Goal: Task Accomplishment & Management: Manage account settings

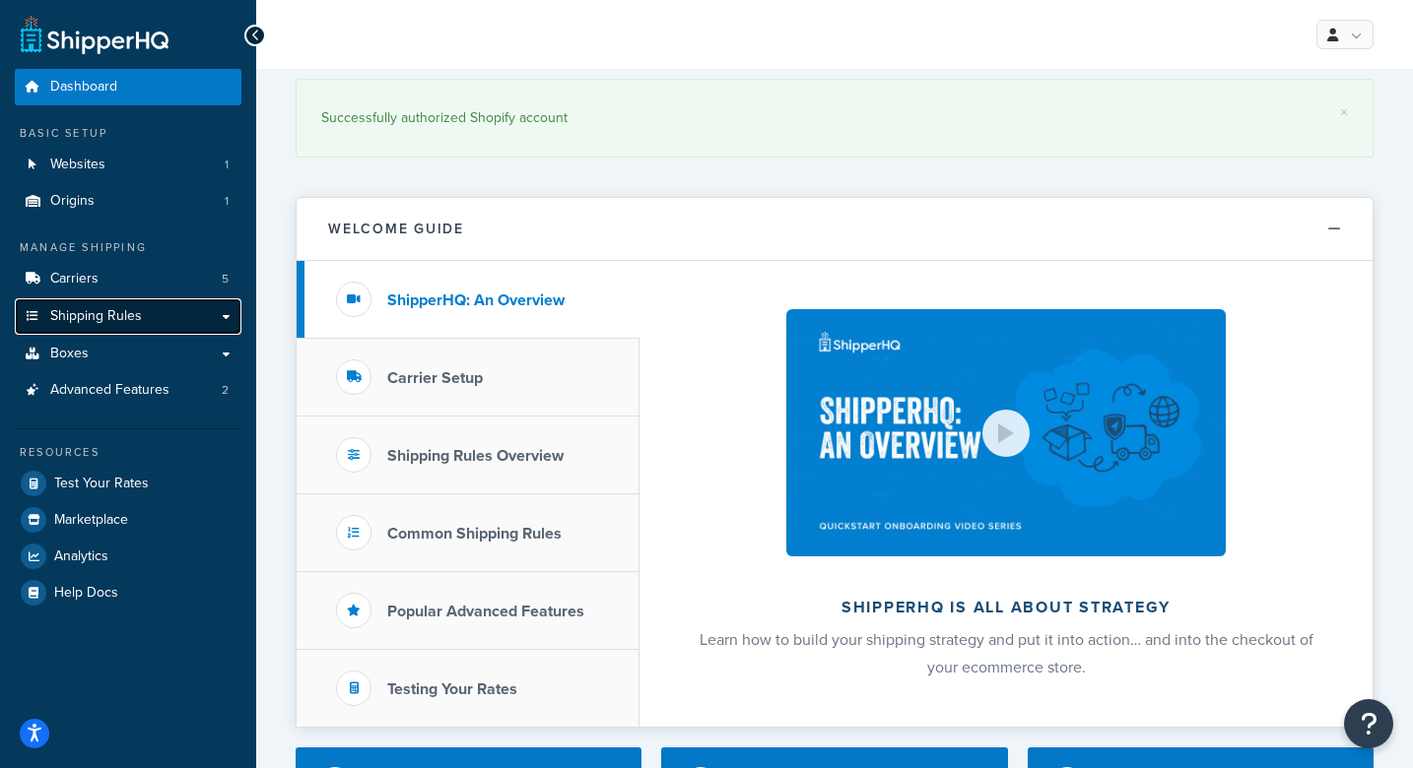
click at [134, 313] on span "Shipping Rules" at bounding box center [96, 316] width 92 height 17
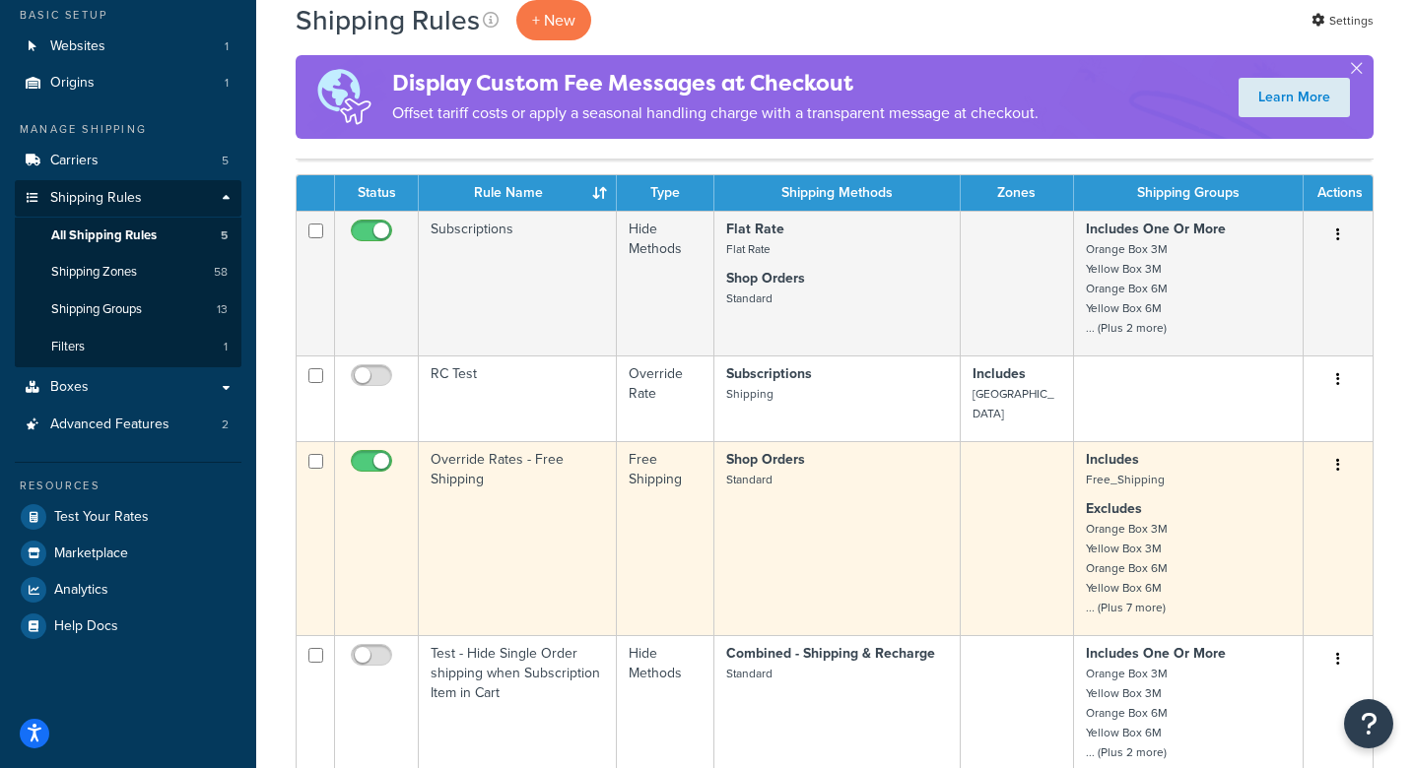
scroll to position [116, 0]
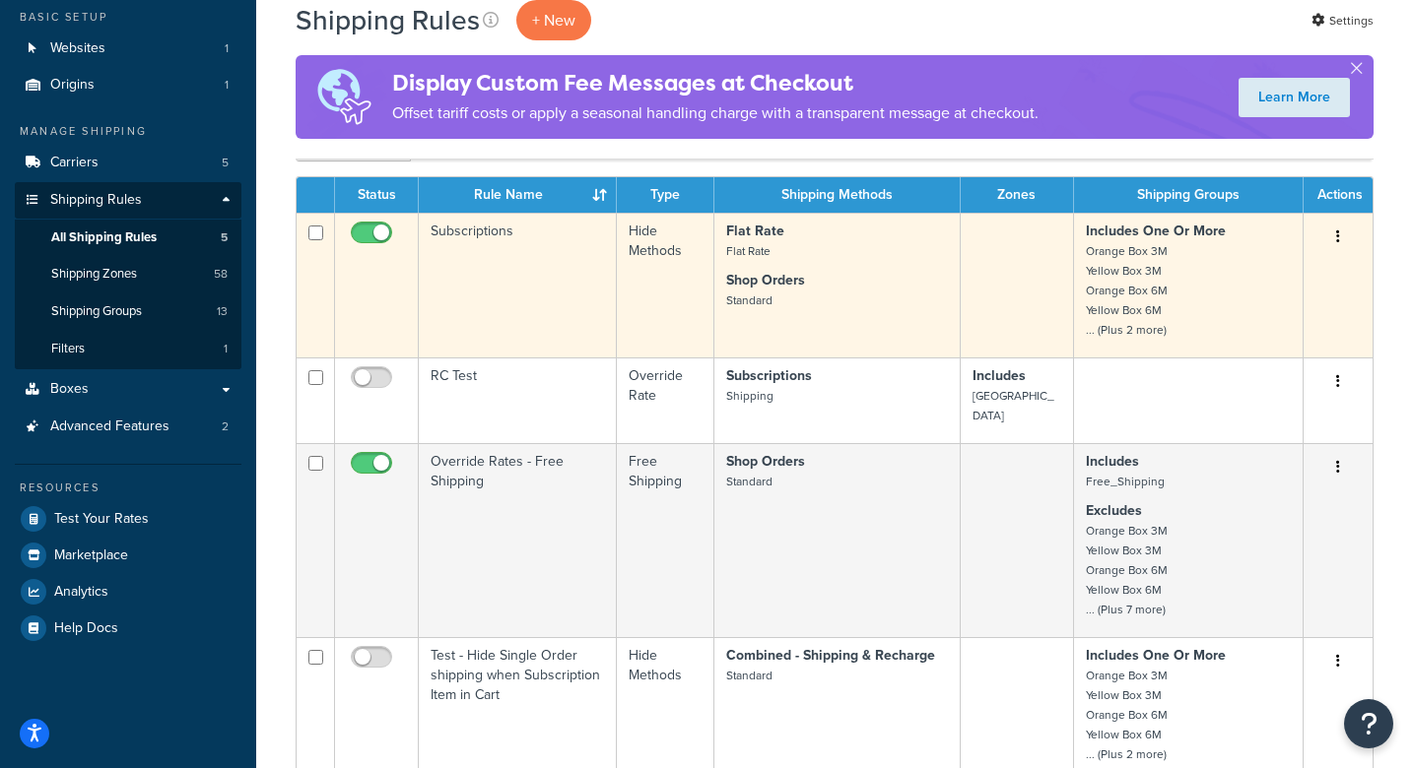
click at [922, 287] on p "Shop Orders Standard" at bounding box center [837, 290] width 222 height 39
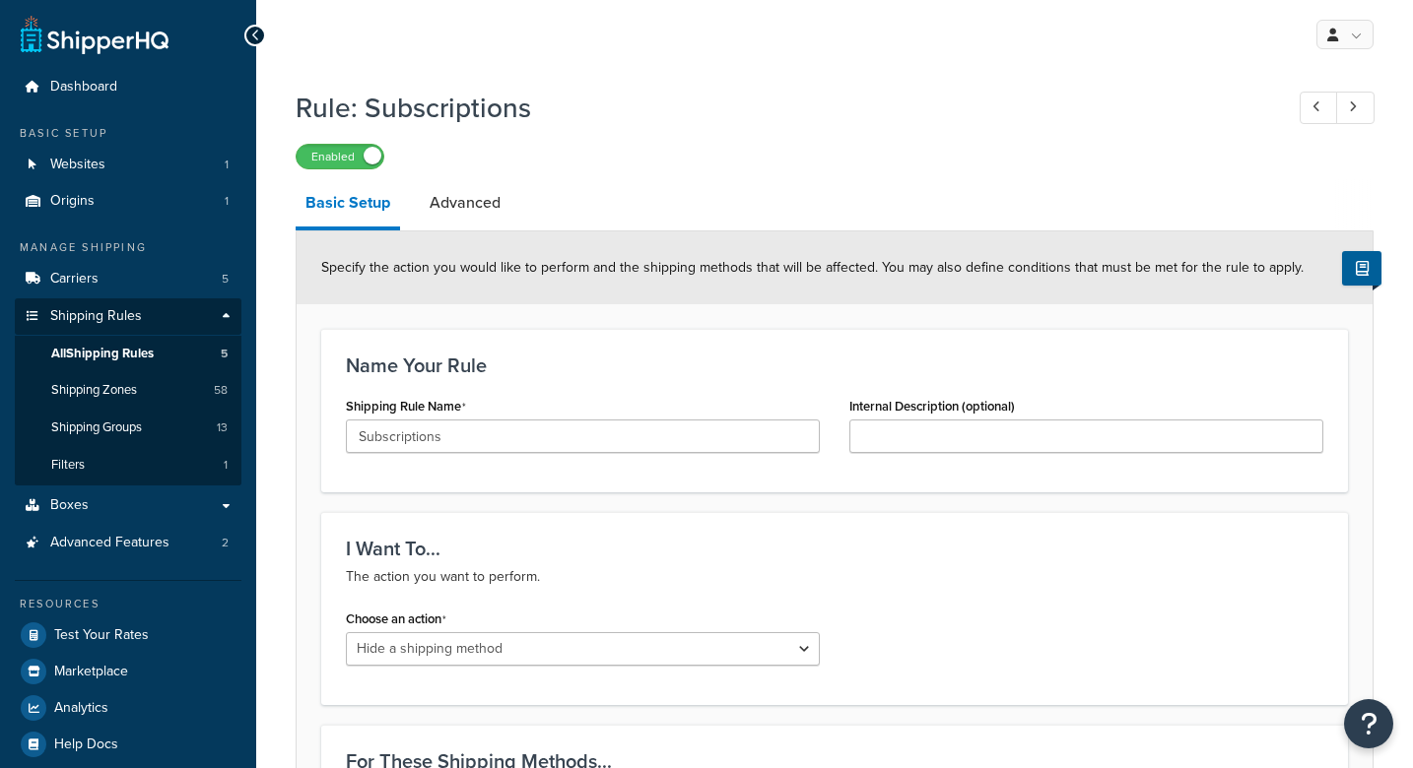
select select "HIDE"
click at [190, 533] on link "Advanced Features 2" at bounding box center [128, 543] width 227 height 36
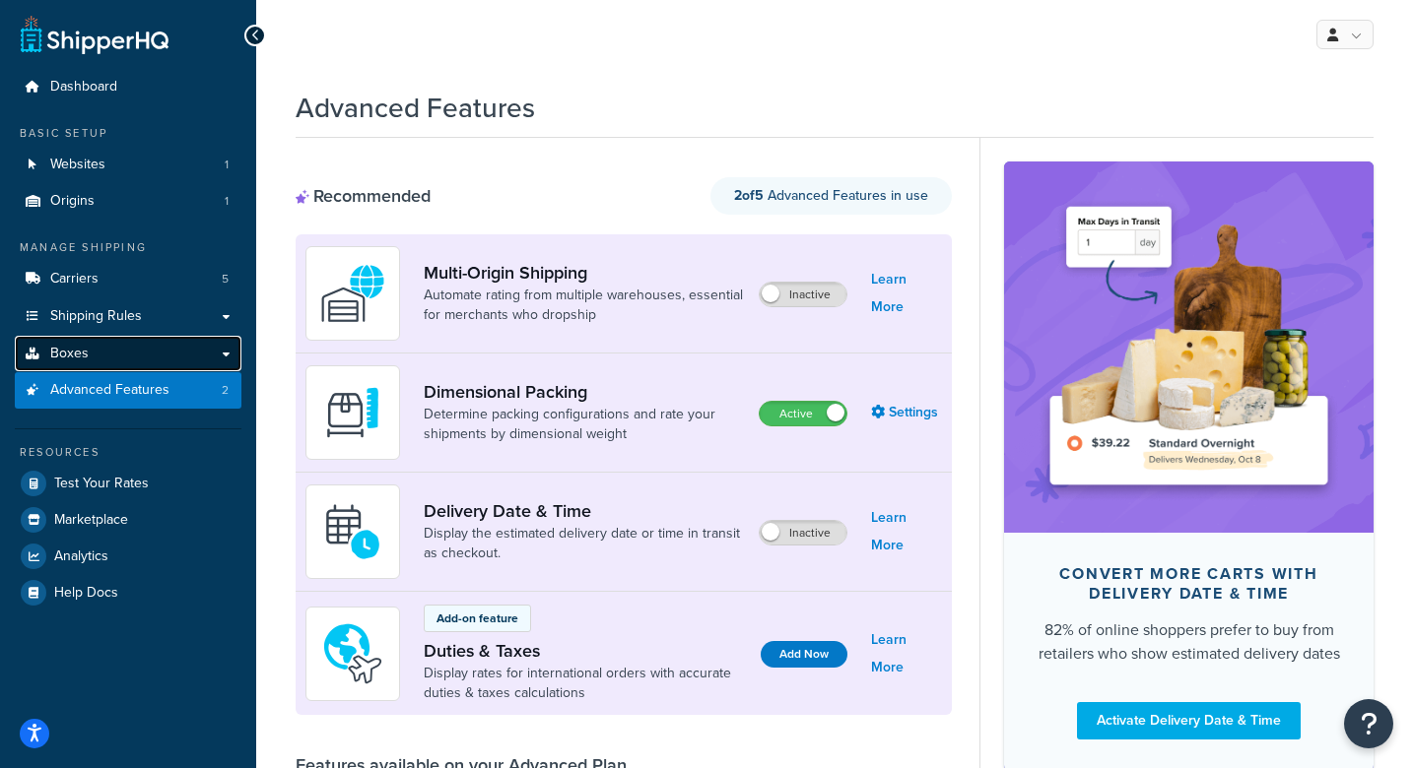
click at [229, 359] on link "Boxes" at bounding box center [128, 354] width 227 height 36
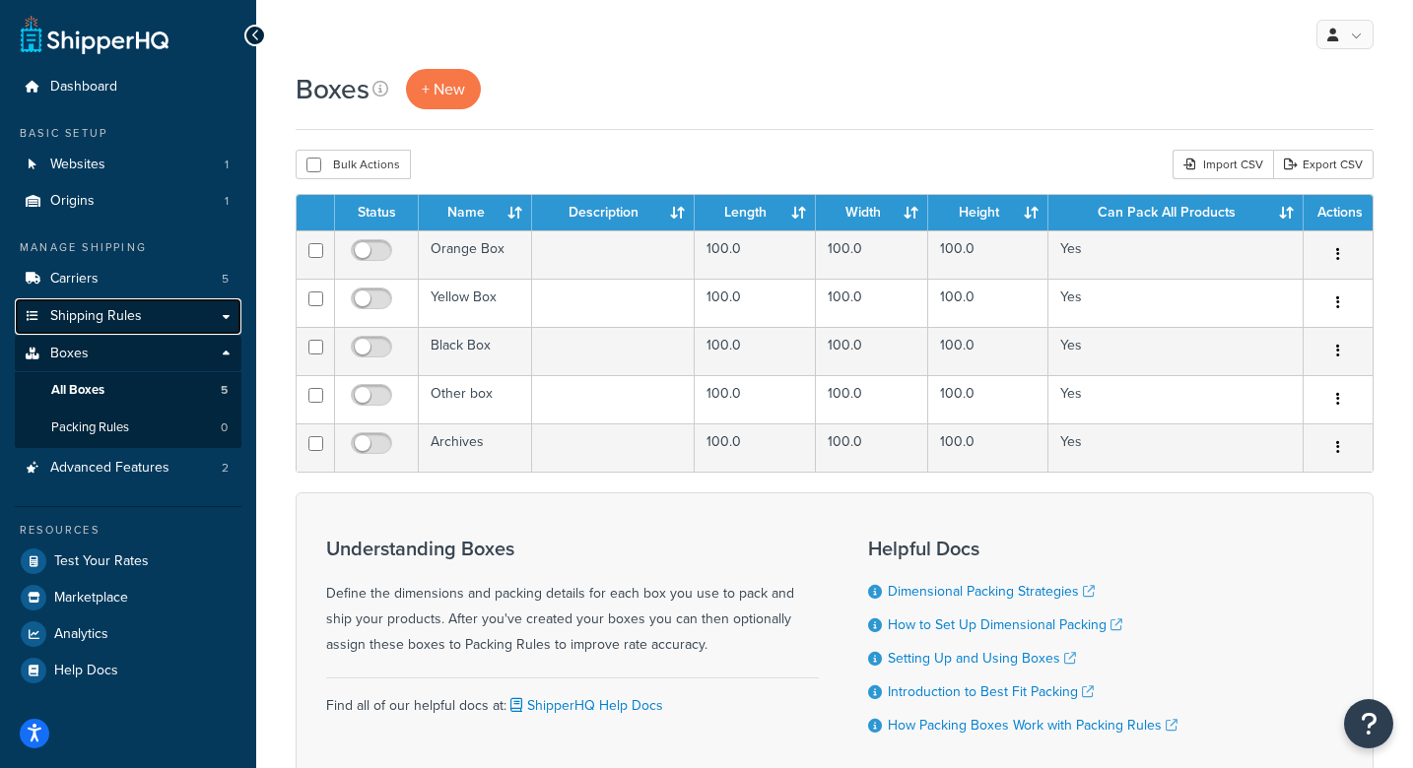
click at [205, 300] on link "Shipping Rules" at bounding box center [128, 317] width 227 height 36
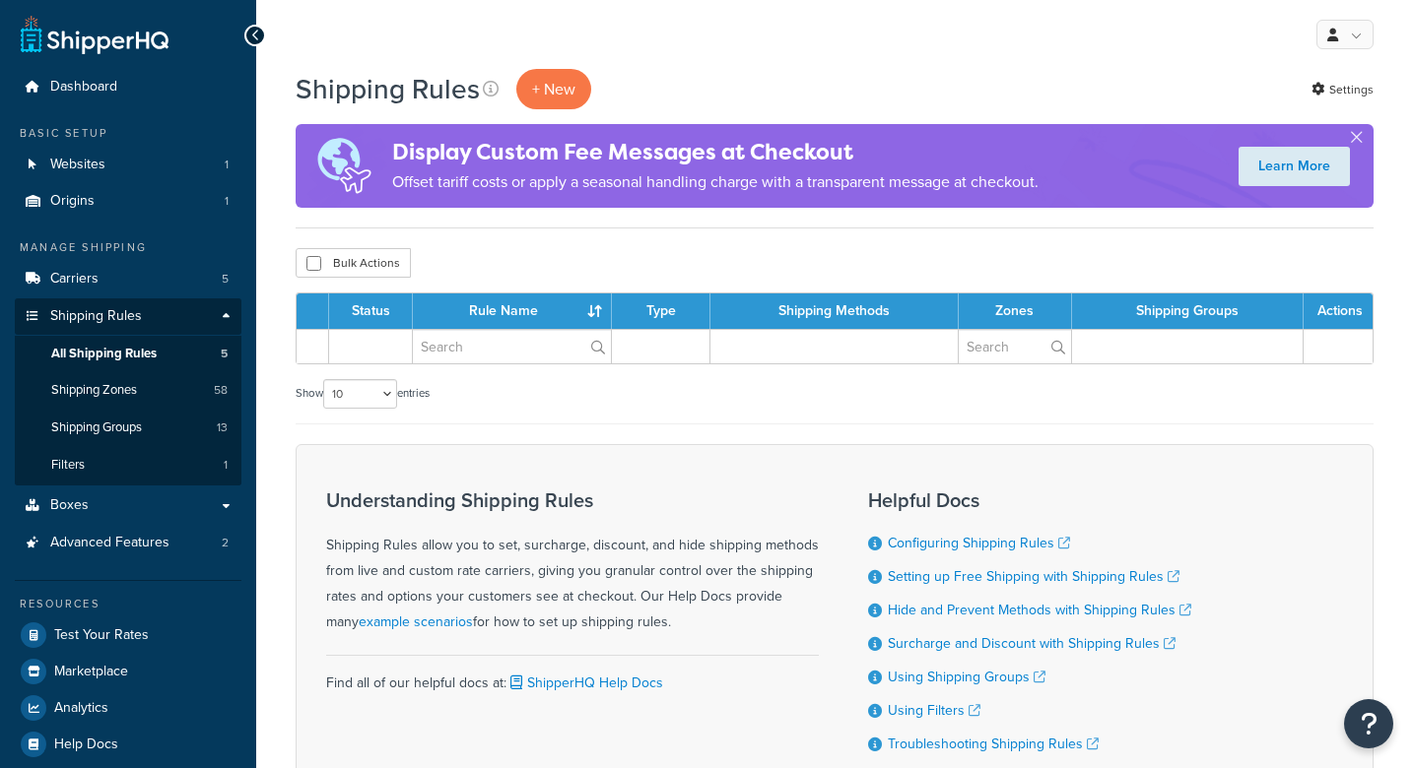
click at [226, 314] on link "Shipping Rules" at bounding box center [128, 317] width 227 height 36
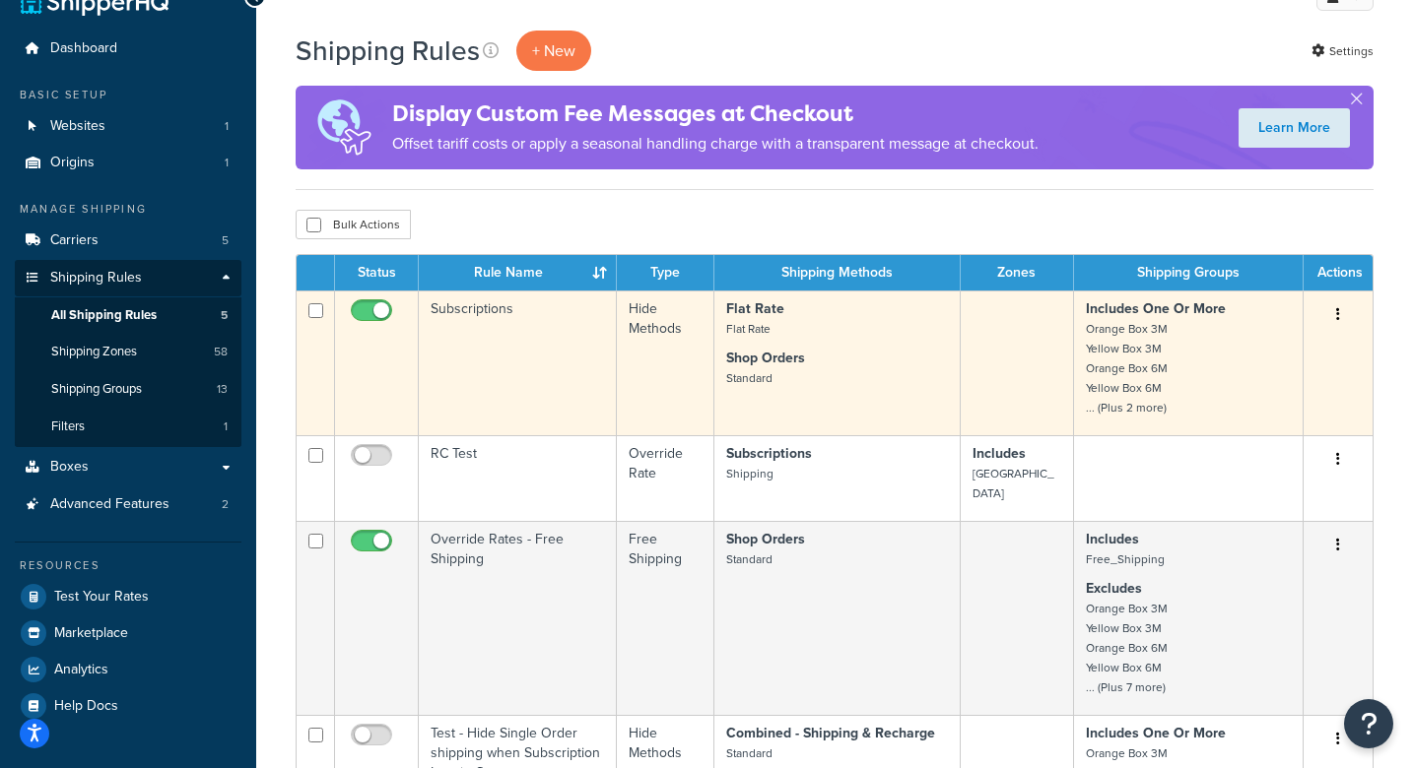
scroll to position [46, 0]
